Goal: Book appointment/travel/reservation

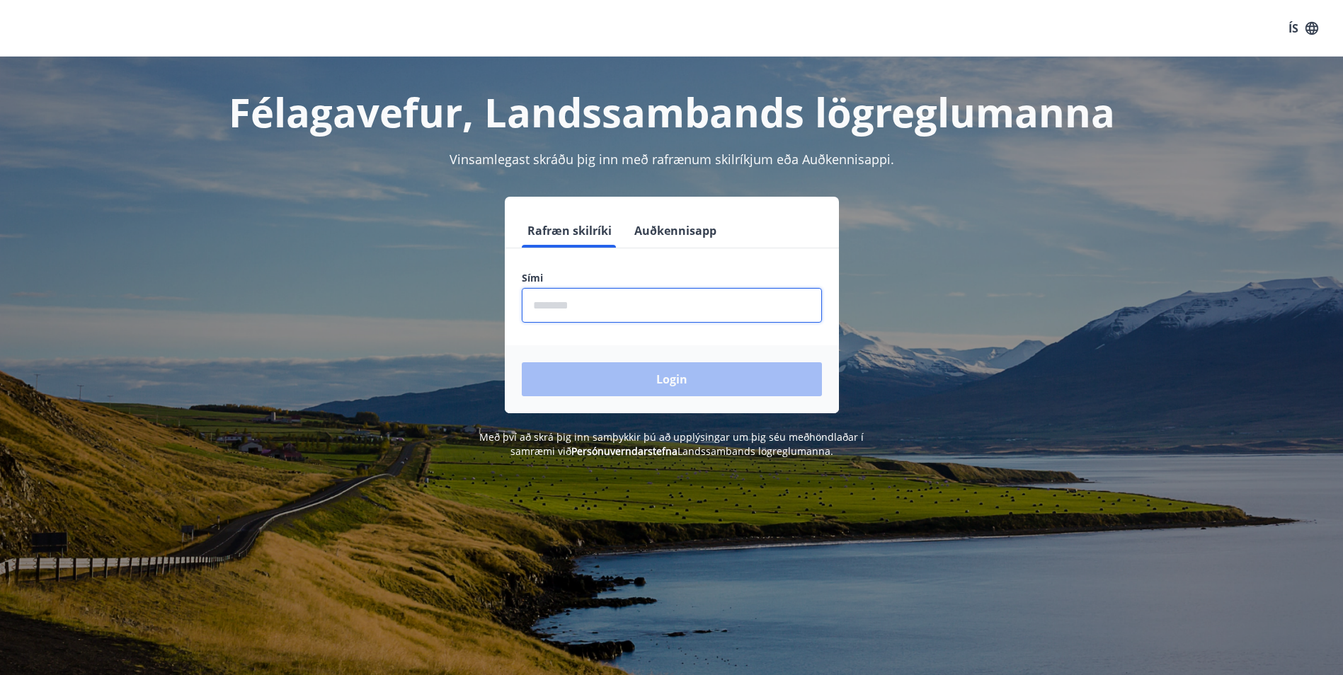
click at [573, 302] on input "phone" at bounding box center [672, 305] width 300 height 35
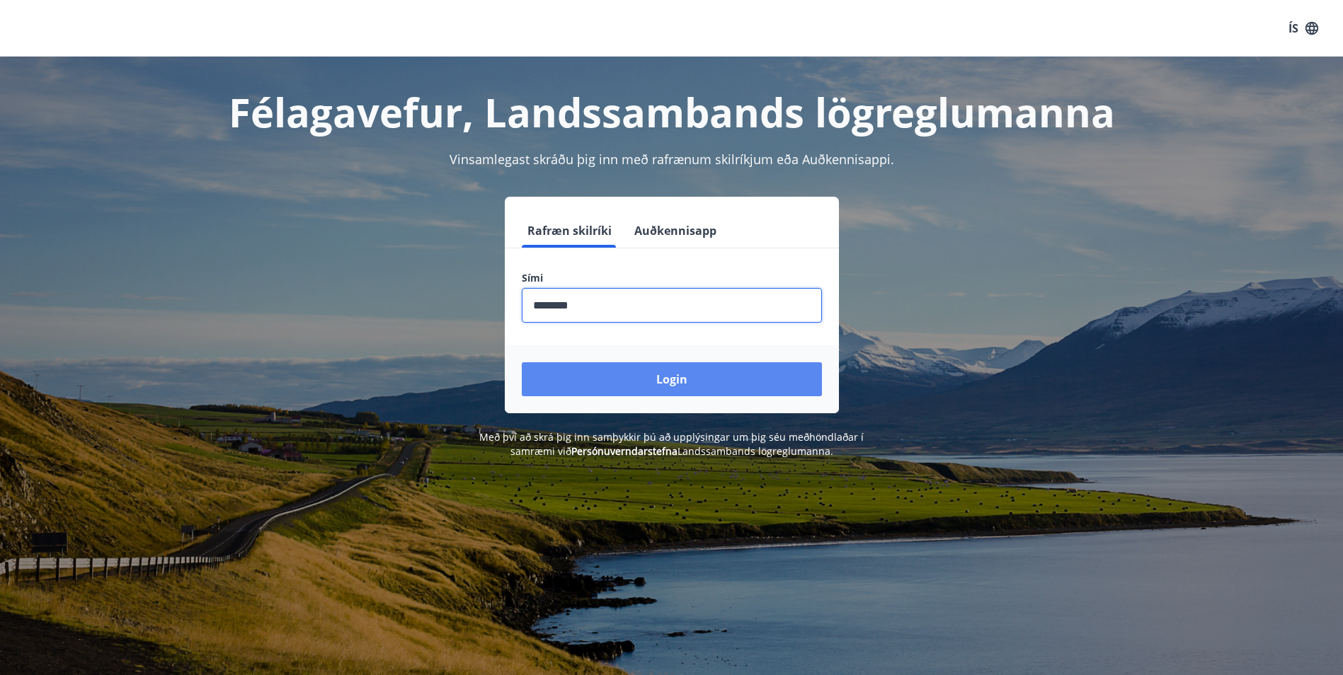
type input "********"
click at [675, 392] on button "Login" at bounding box center [672, 379] width 300 height 34
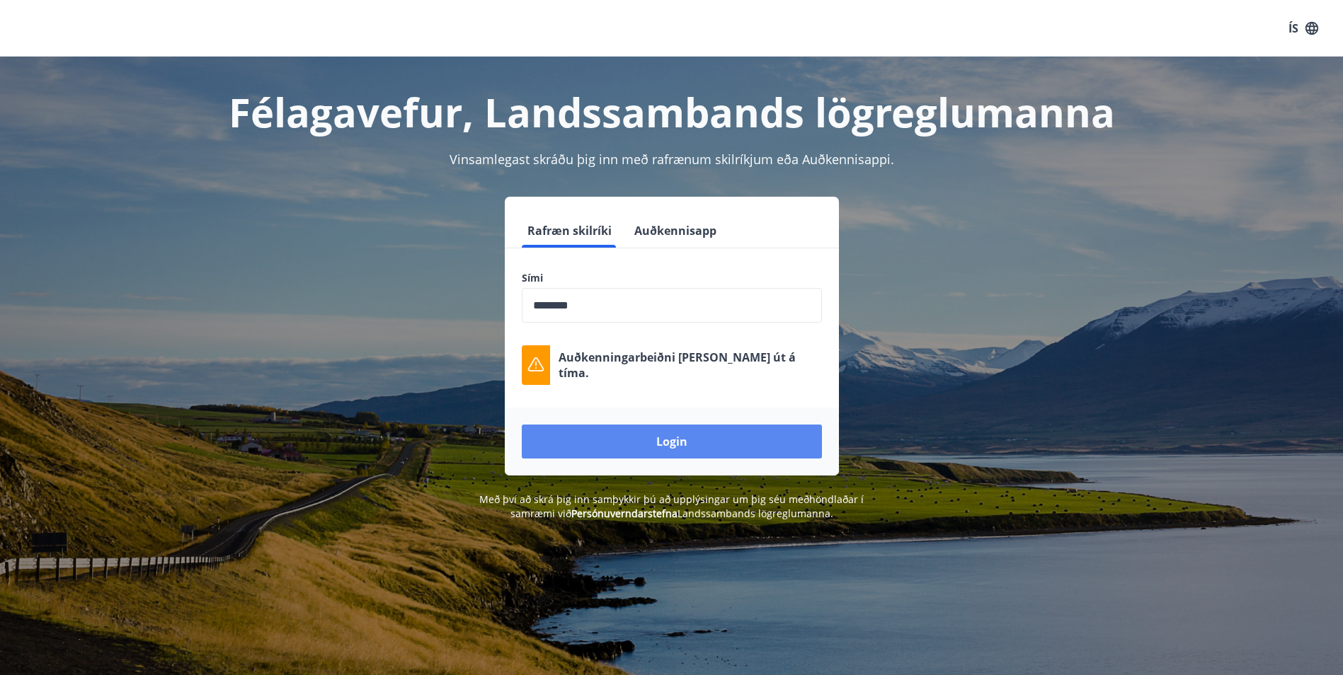
click at [627, 432] on button "Login" at bounding box center [672, 442] width 300 height 34
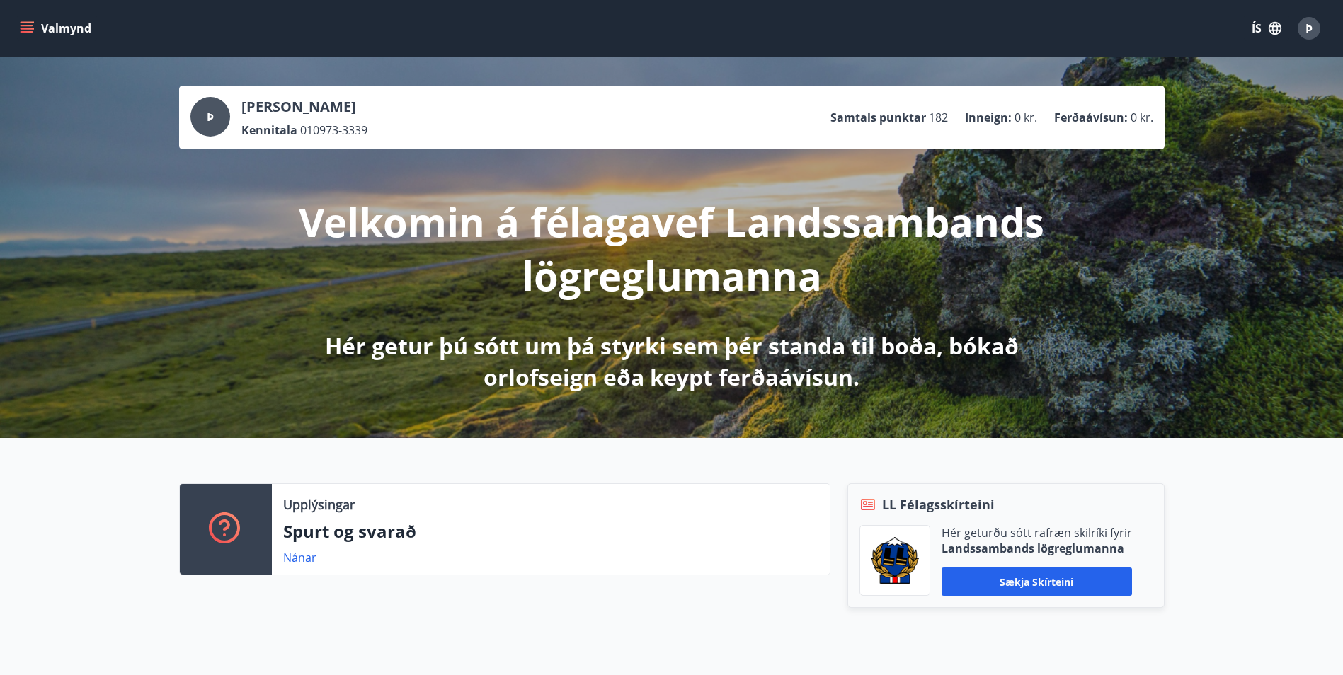
click at [25, 33] on icon "menu" at bounding box center [27, 28] width 14 height 14
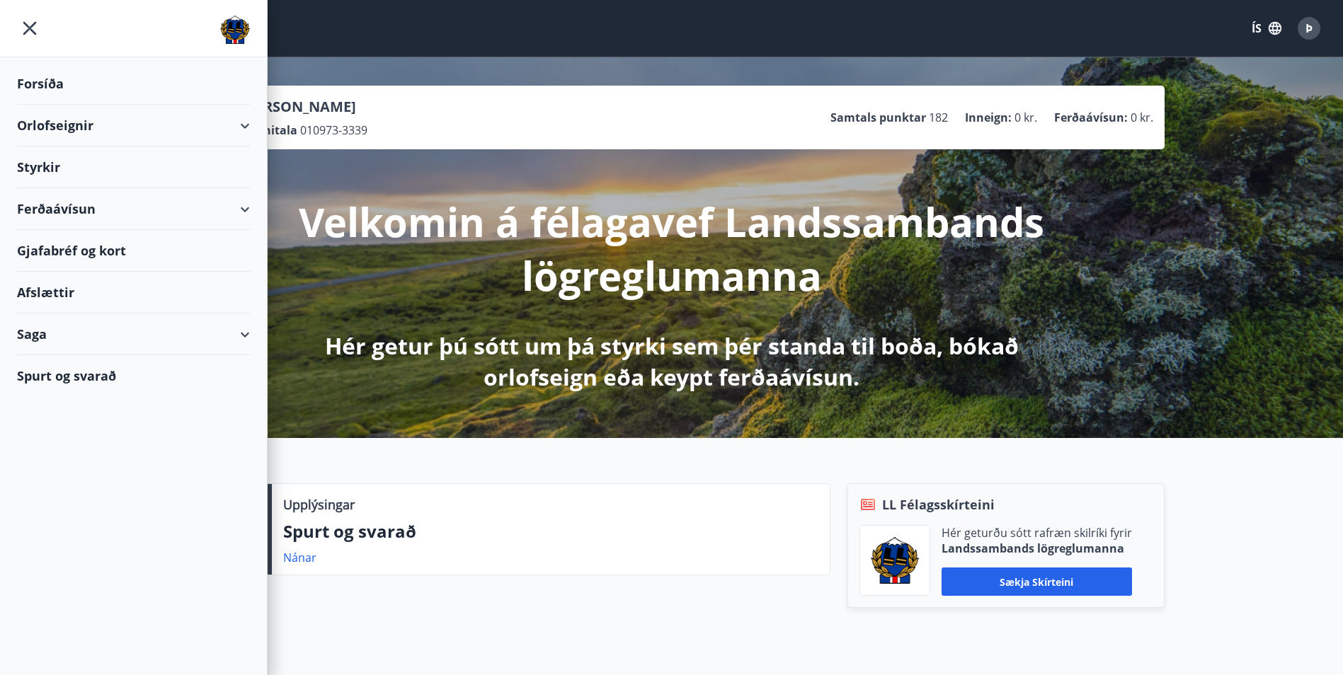
click at [236, 123] on div "Orlofseignir" at bounding box center [133, 126] width 233 height 42
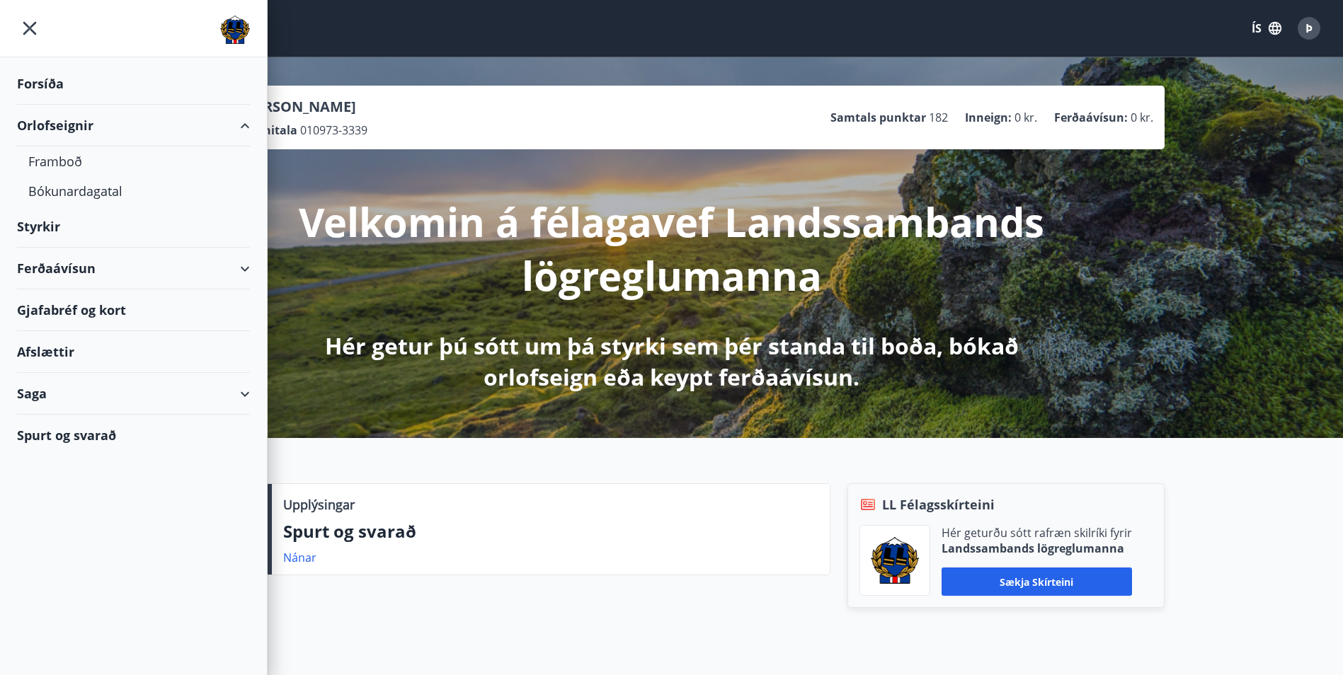
click at [56, 129] on div "Orlofseignir" at bounding box center [133, 126] width 233 height 42
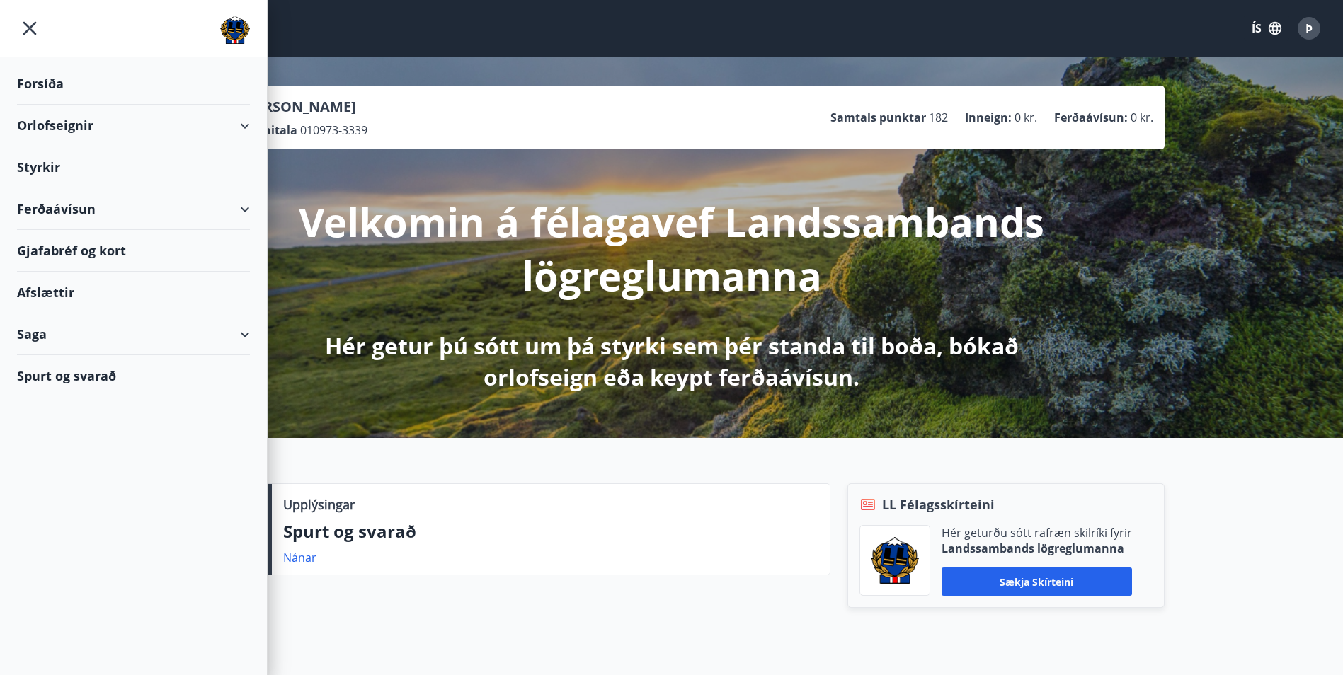
click at [60, 137] on div "Orlofseignir" at bounding box center [133, 126] width 233 height 42
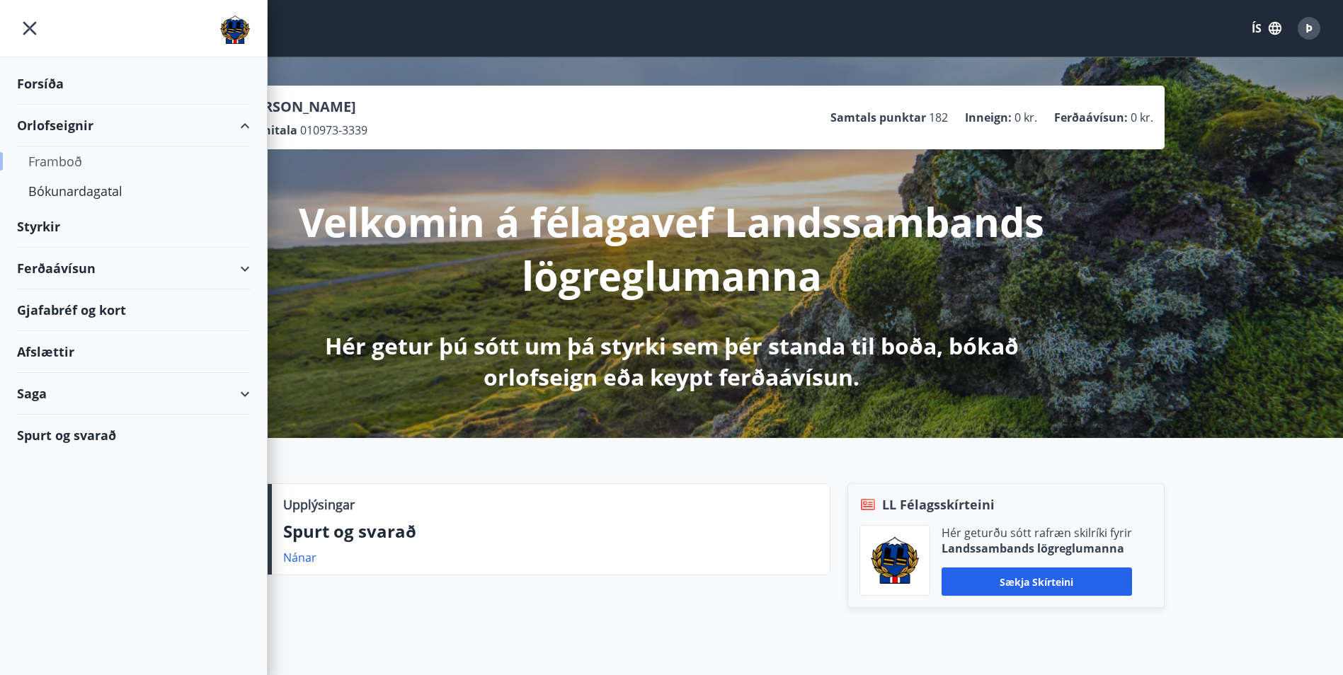
click at [60, 161] on div "Framboð" at bounding box center [133, 162] width 210 height 30
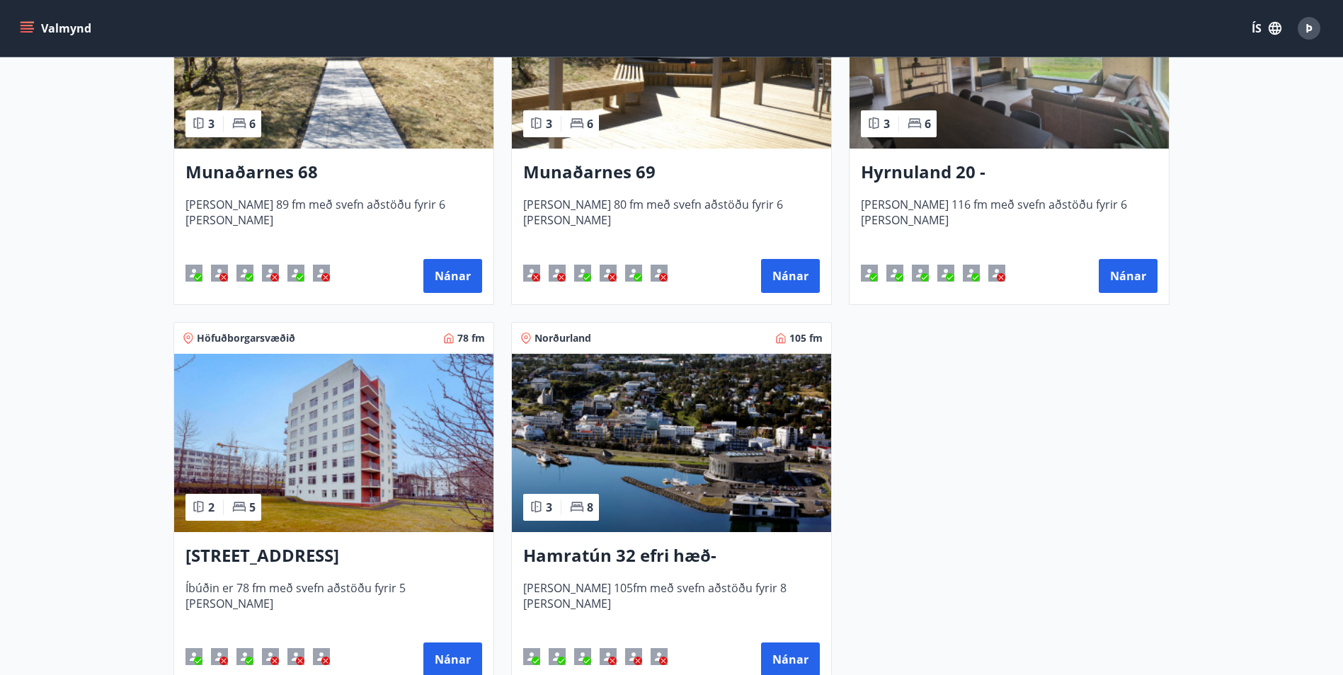
scroll to position [779, 0]
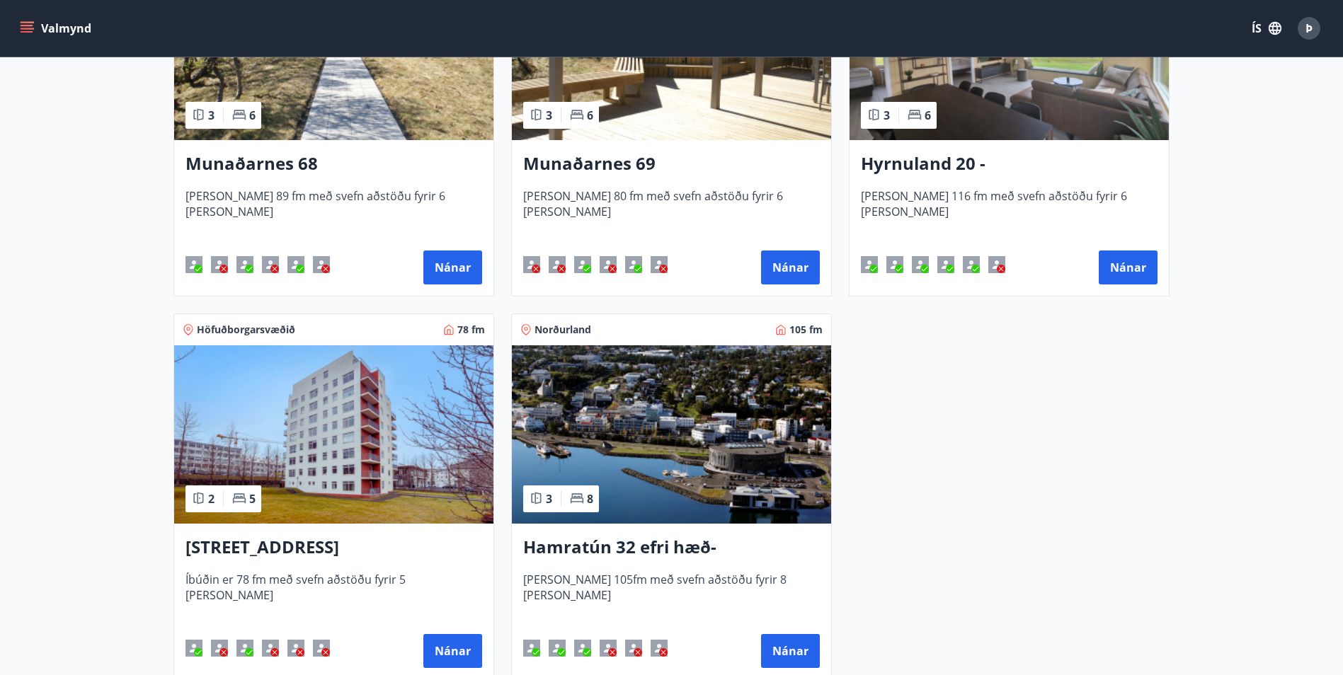
click at [356, 322] on div "Höfuðborgarsvæðið 78 fm" at bounding box center [333, 329] width 319 height 31
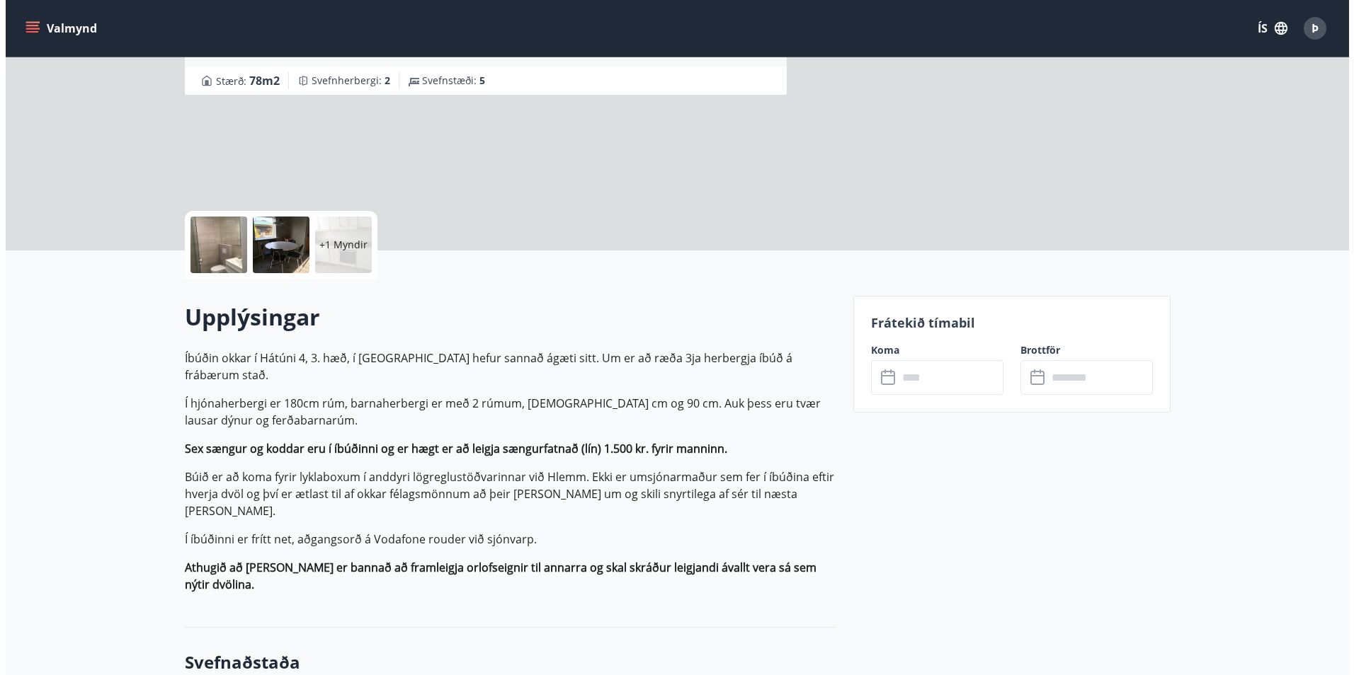
scroll to position [212, 0]
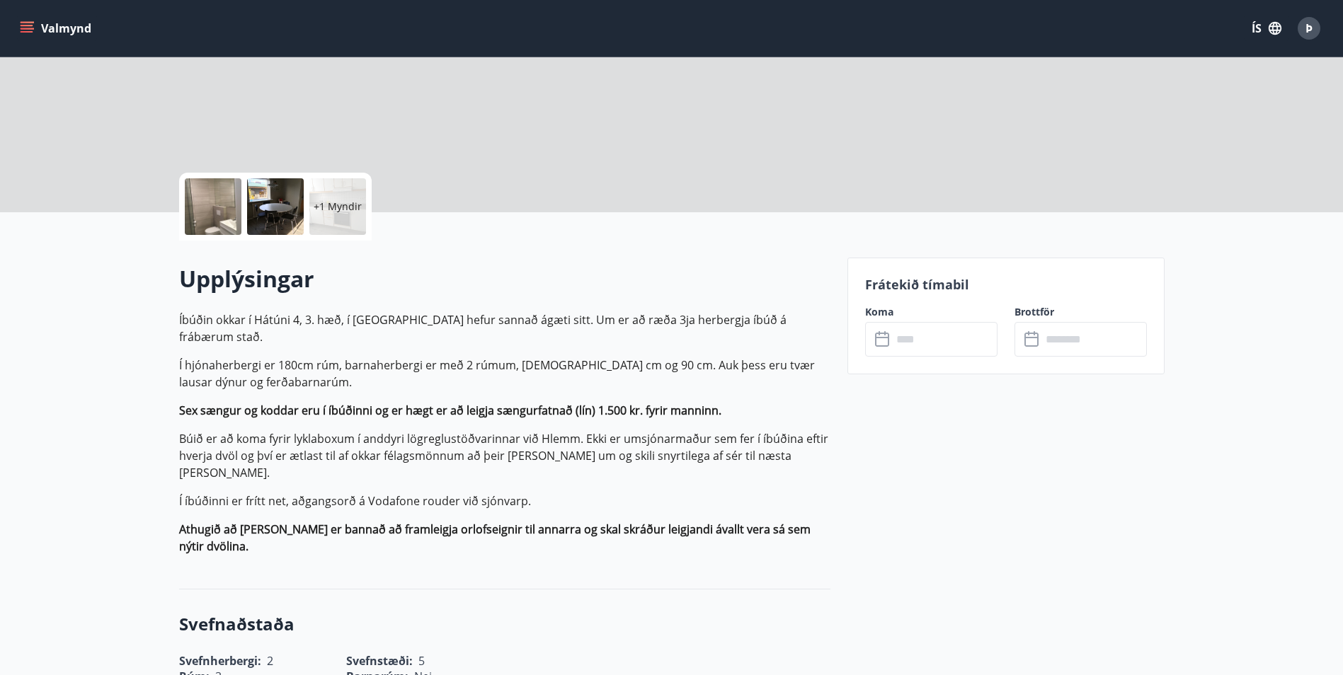
click at [960, 348] on input "text" at bounding box center [944, 339] width 105 height 35
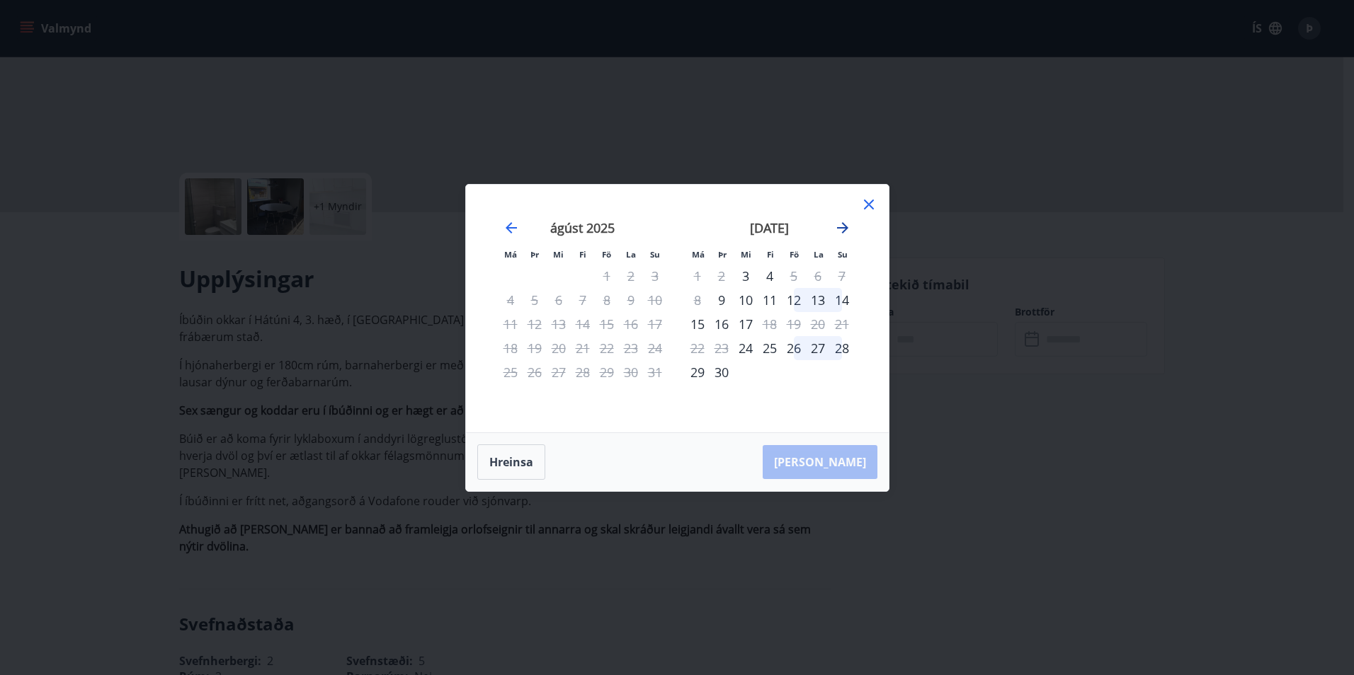
click at [839, 232] on icon "Move forward to switch to the next month." at bounding box center [842, 227] width 17 height 17
click at [846, 228] on icon "Move forward to switch to the next month." at bounding box center [842, 227] width 11 height 11
